Goal: Contribute content

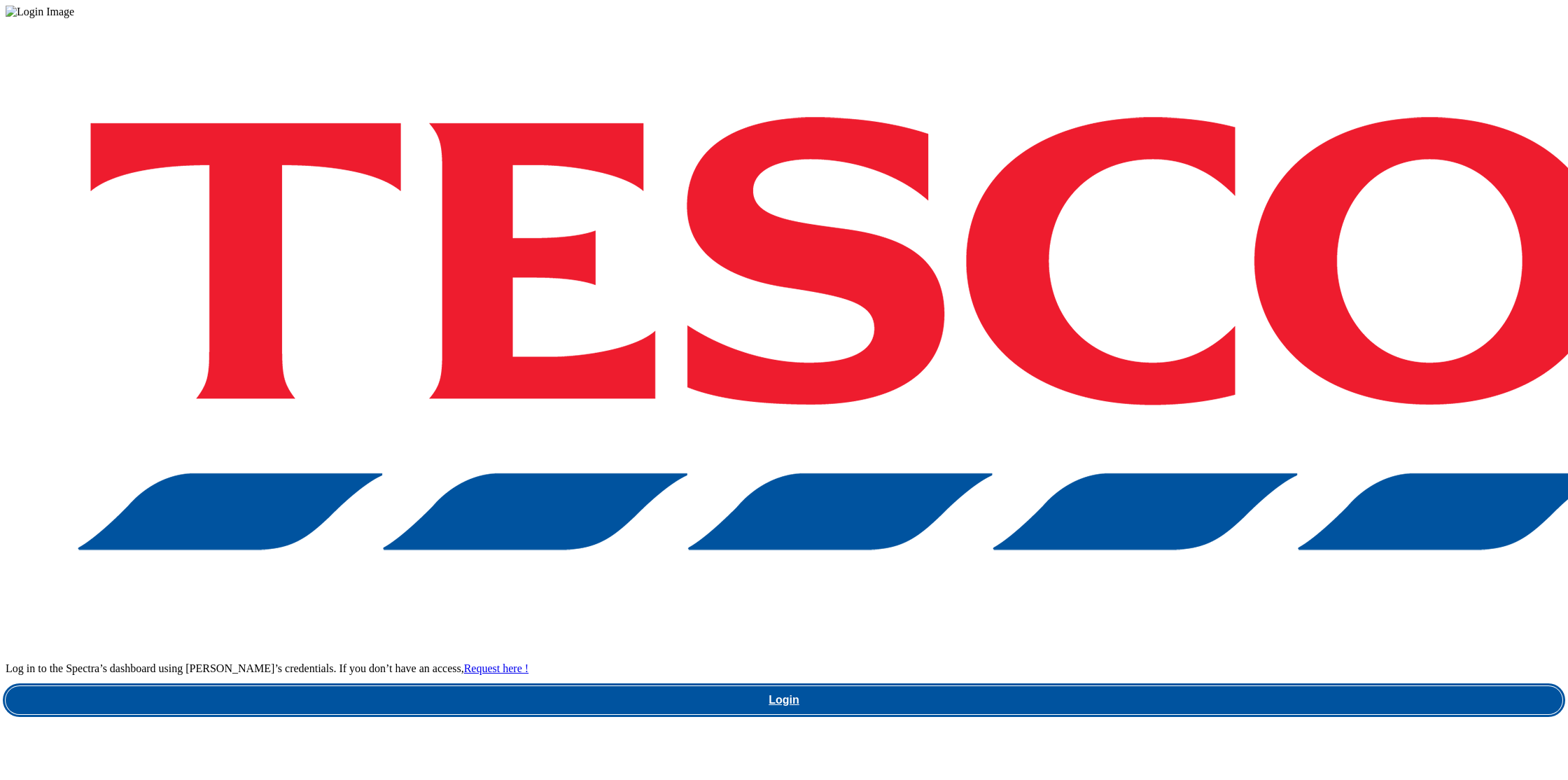
click at [1175, 686] on link "Login" at bounding box center [784, 700] width 1557 height 28
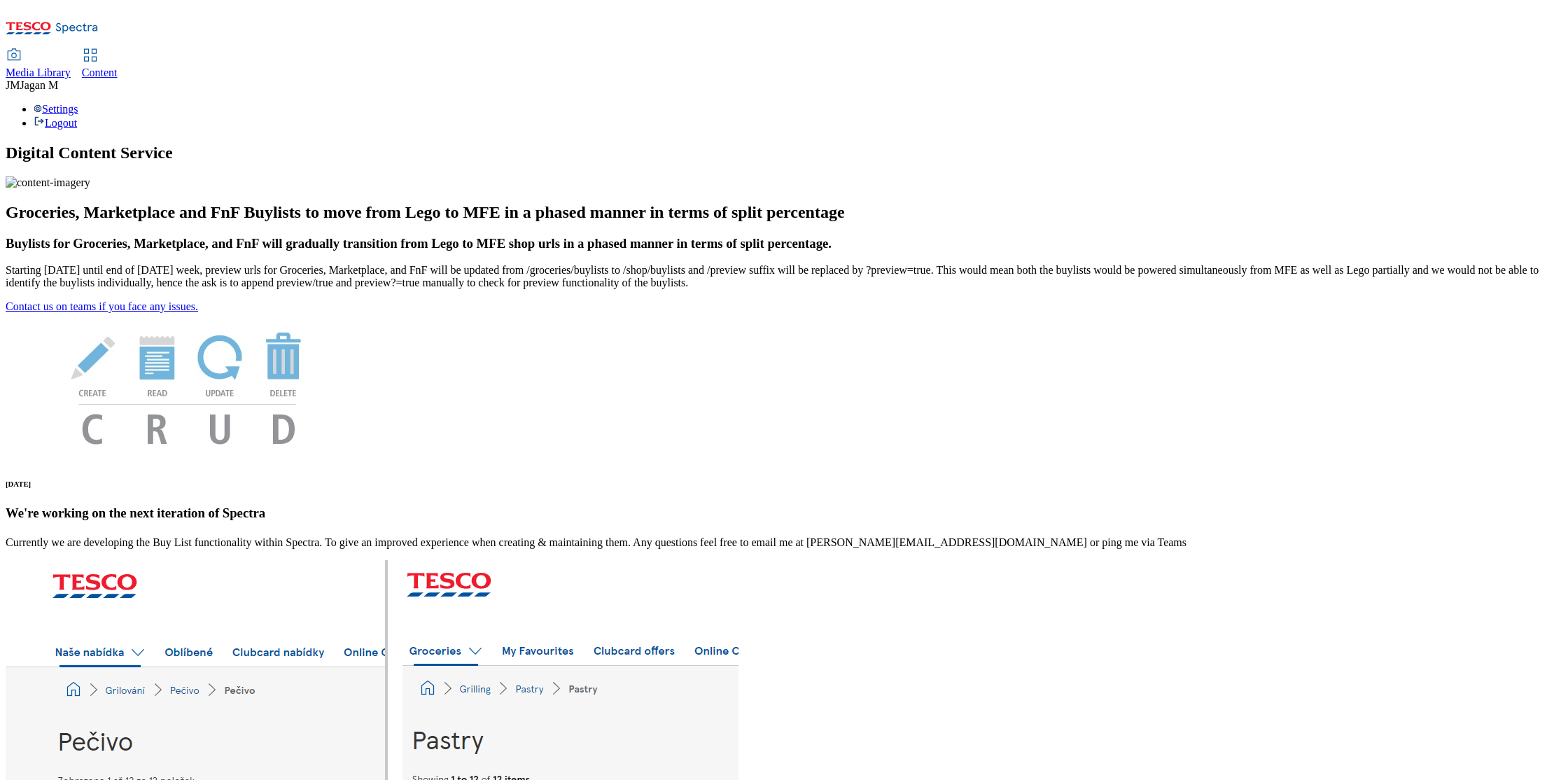
click at [71, 67] on span "Media Library" at bounding box center [38, 73] width 65 height 12
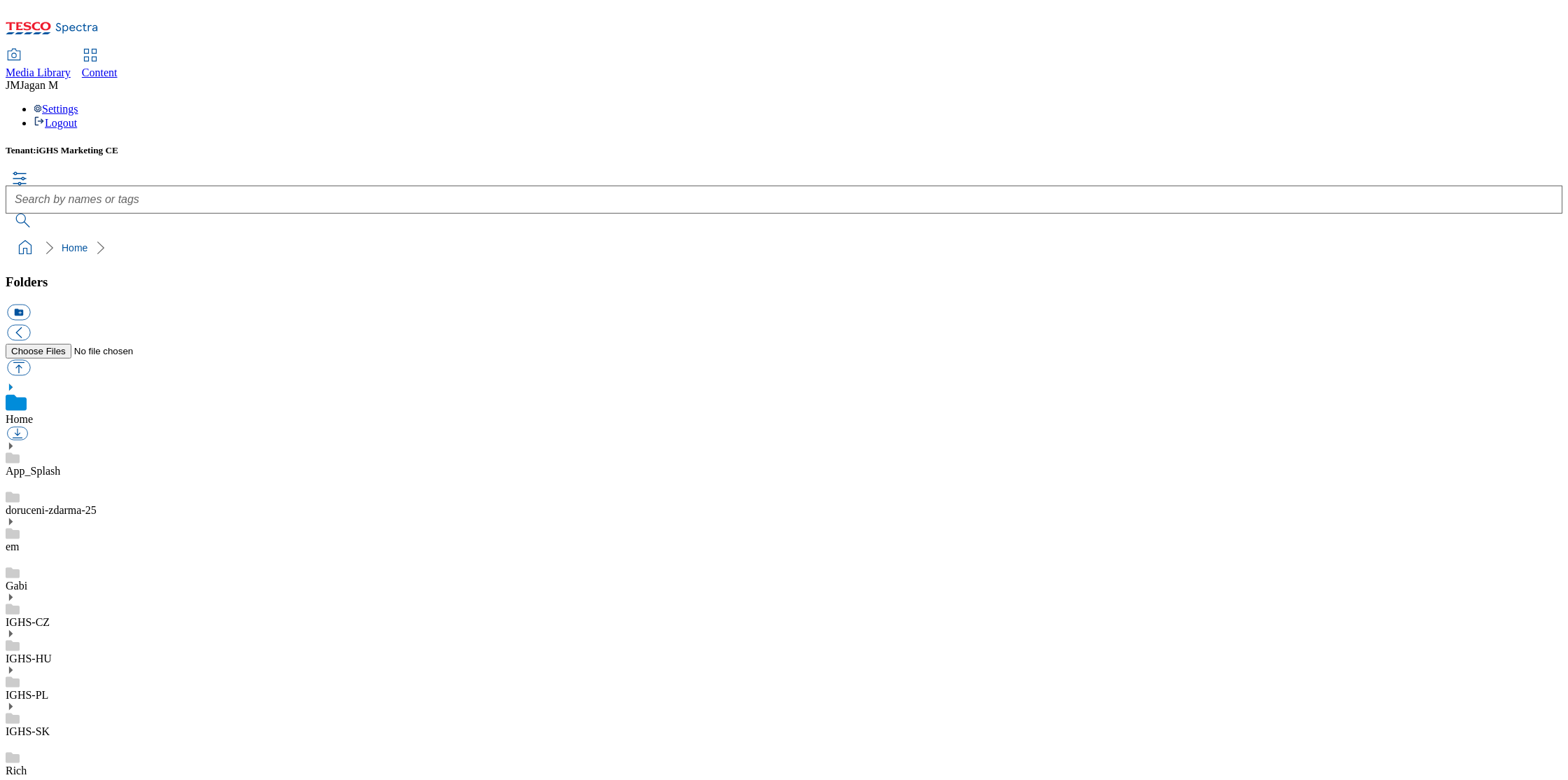
click at [12, 703] on use at bounding box center [11, 706] width 4 height 7
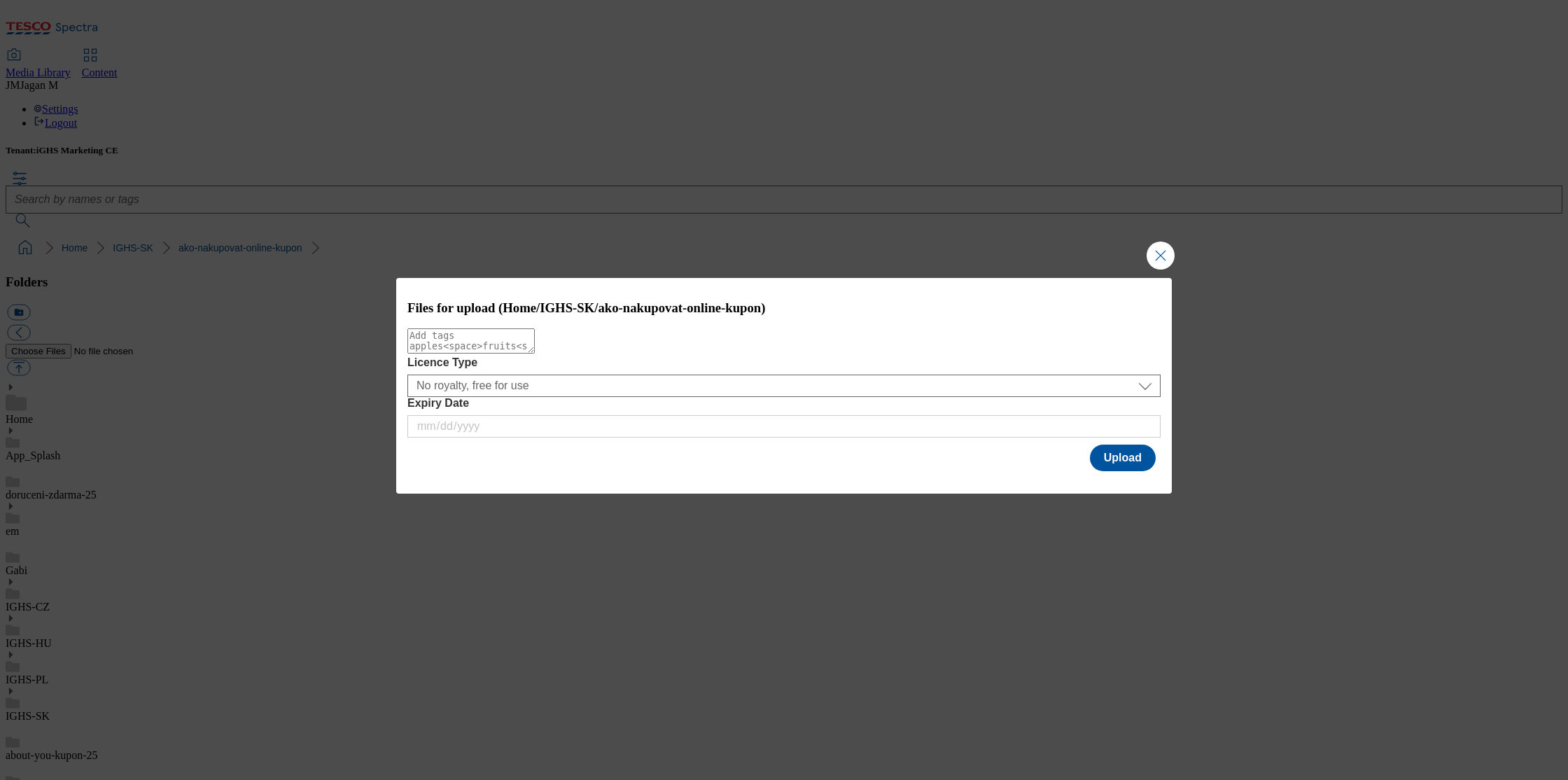
click at [535, 354] on textarea "Modal" at bounding box center [471, 341] width 127 height 25
type textarea "coupon"
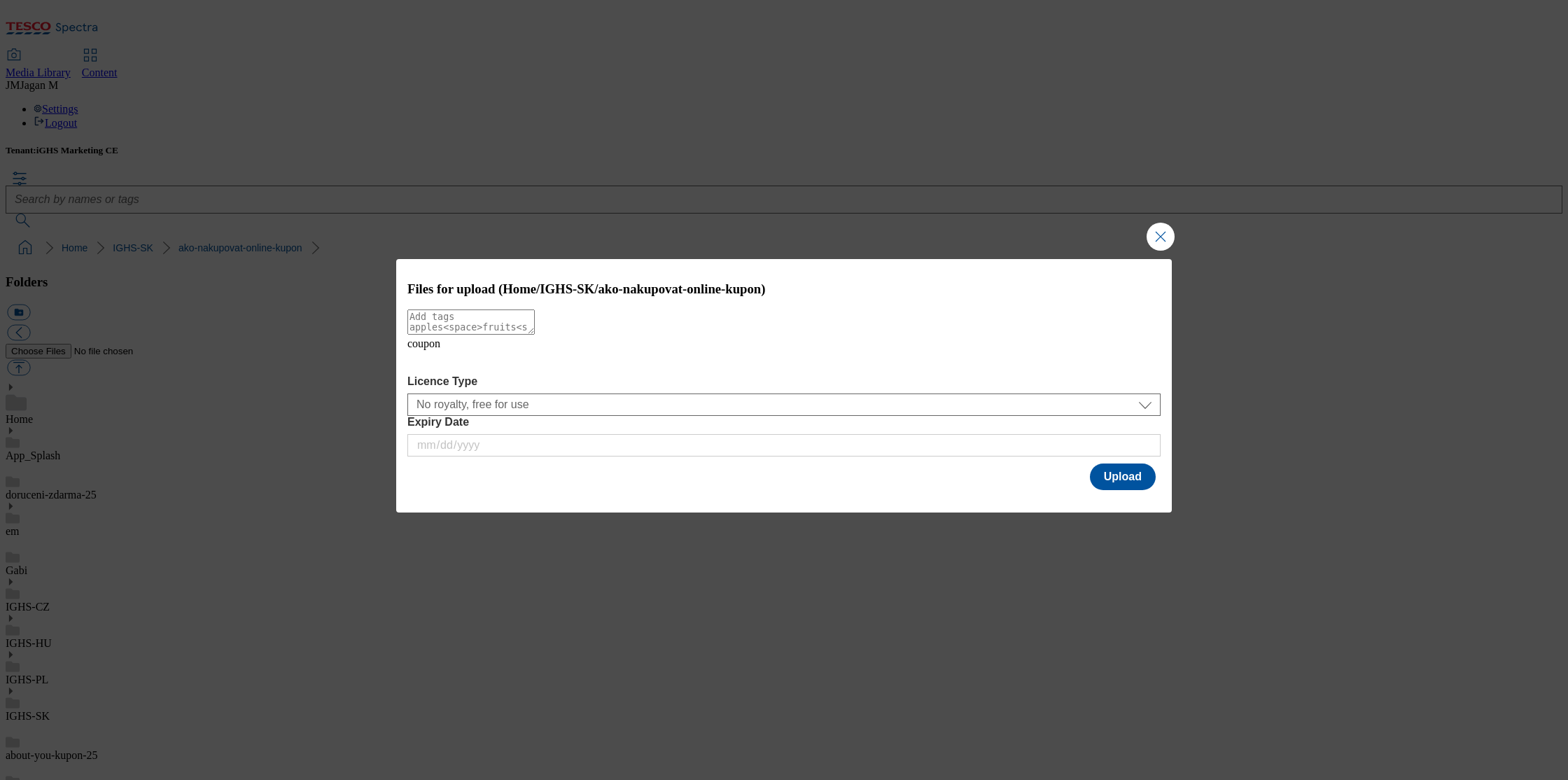
click at [430, 373] on icon "Modal" at bounding box center [418, 361] width 22 height 22
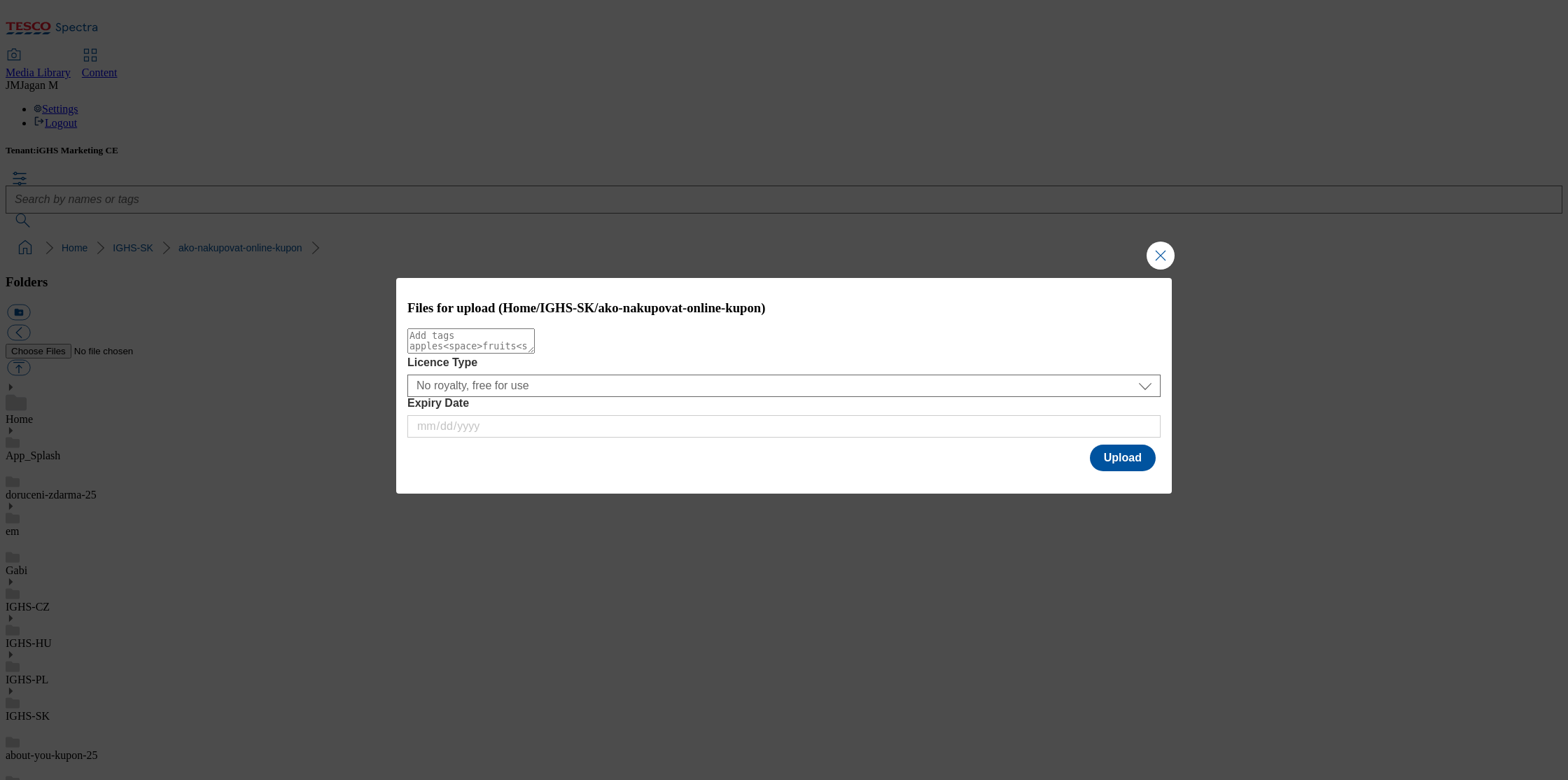
click at [433, 353] on textarea "Modal" at bounding box center [471, 341] width 127 height 25
type textarea "coupon"
click at [1113, 468] on button "Upload" at bounding box center [1123, 458] width 66 height 27
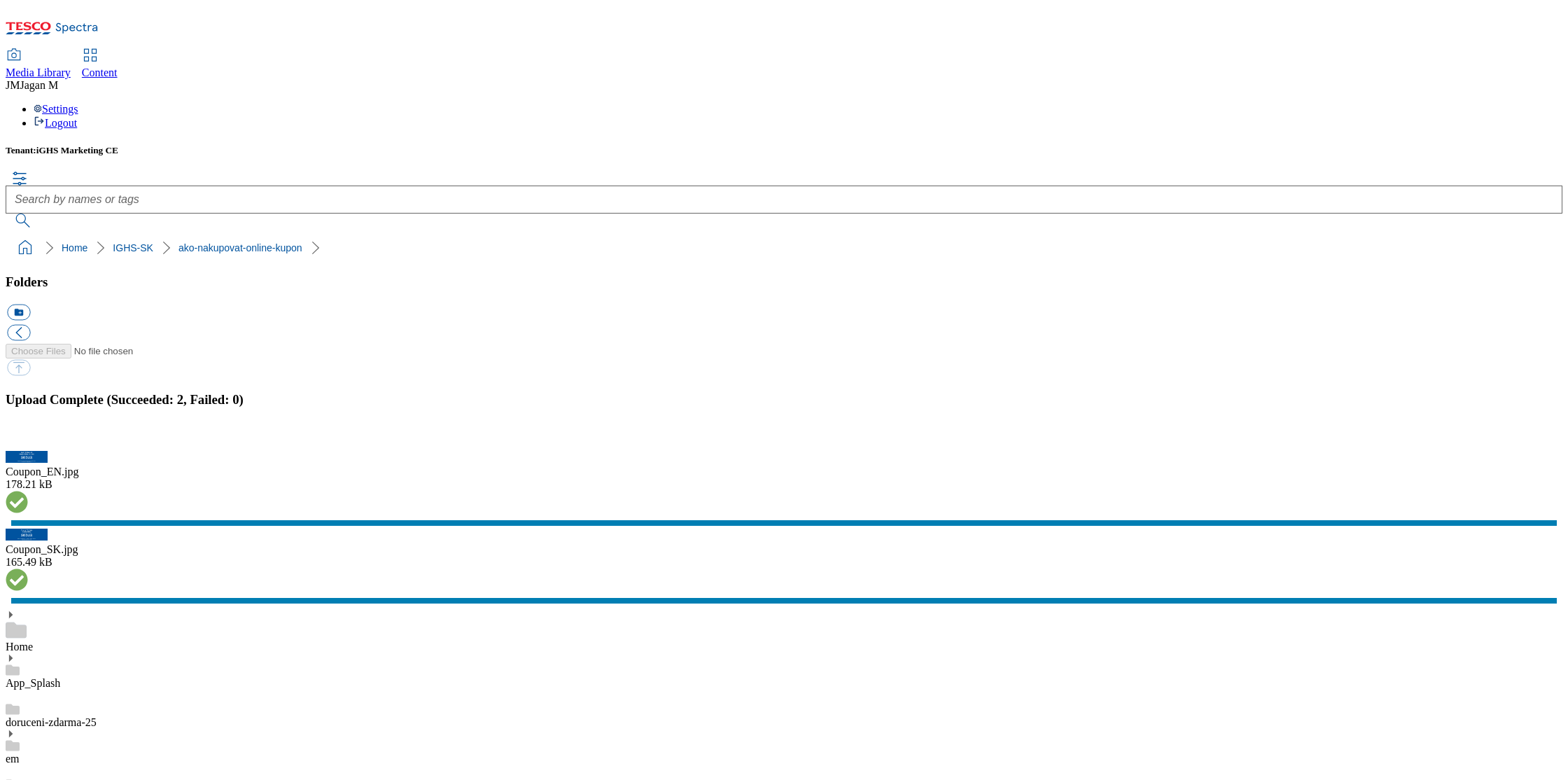
click at [28, 450] on button "button" at bounding box center [17, 443] width 21 height 13
